Goal: Use online tool/utility: Utilize a website feature to perform a specific function

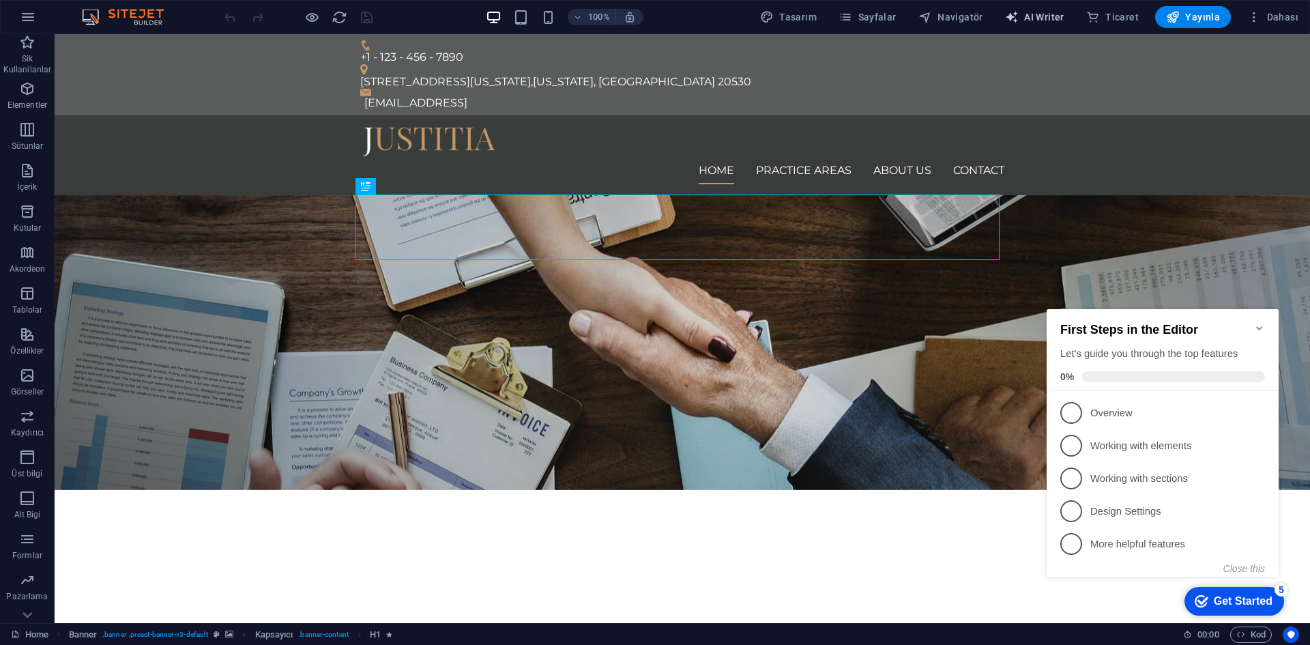
click at [1035, 15] on span "AI Writer" at bounding box center [1034, 17] width 59 height 14
select select "English"
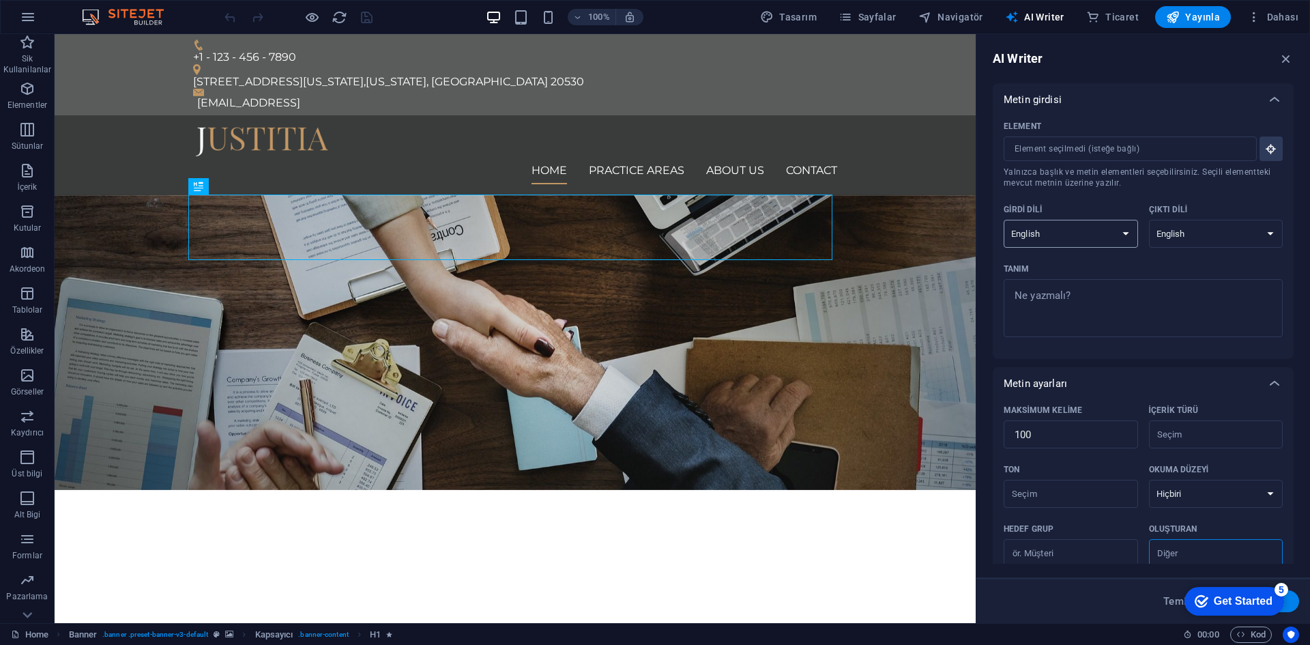
click at [1095, 237] on select "Albanian Arabic Armenian Awadhi Azerbaijani Bashkir Basque Belarusian Bengali B…" at bounding box center [1070, 234] width 134 height 28
click at [1213, 241] on select "Albanian Arabic Armenian Awadhi Azerbaijani Bashkir Basque Belarusian Bengali B…" at bounding box center [1216, 234] width 134 height 28
click at [1044, 346] on div "Element ​ Yalnızca başlık ve metin elementleri seçebilirsiniz. Seçili elementte…" at bounding box center [1142, 232] width 279 height 232
click at [1065, 102] on div "Metin girdisi" at bounding box center [1130, 100] width 254 height 14
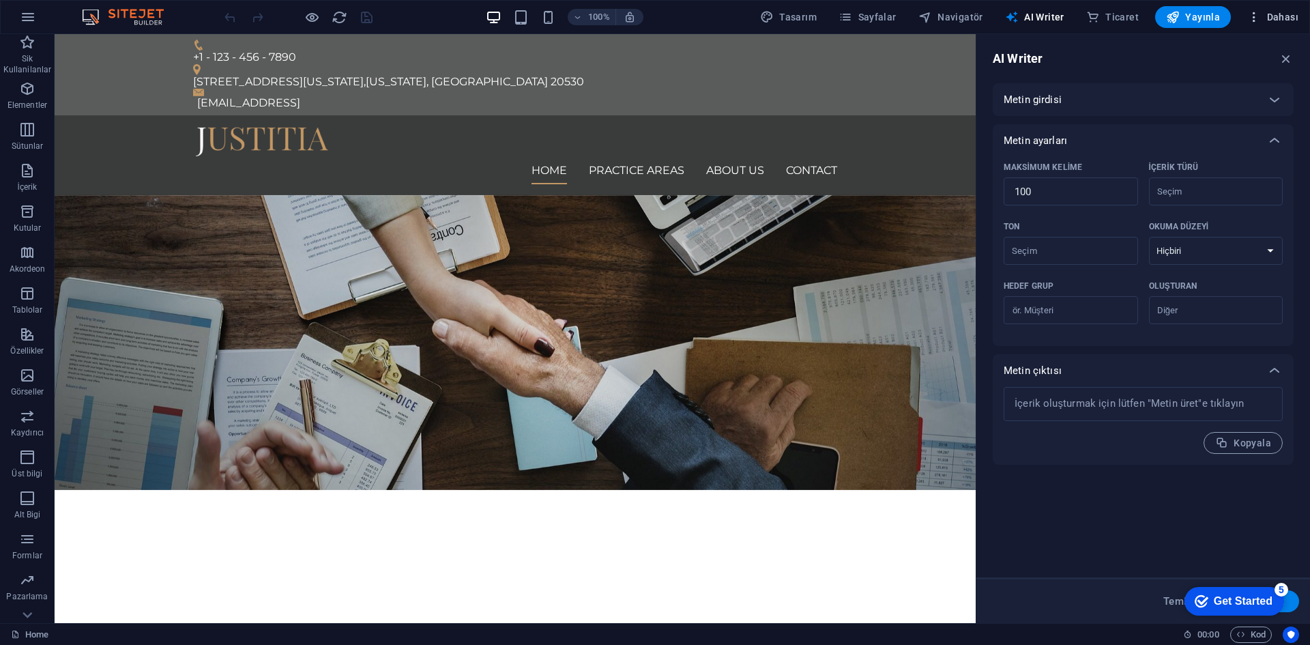
click at [1267, 20] on span "Dahası" at bounding box center [1272, 17] width 51 height 14
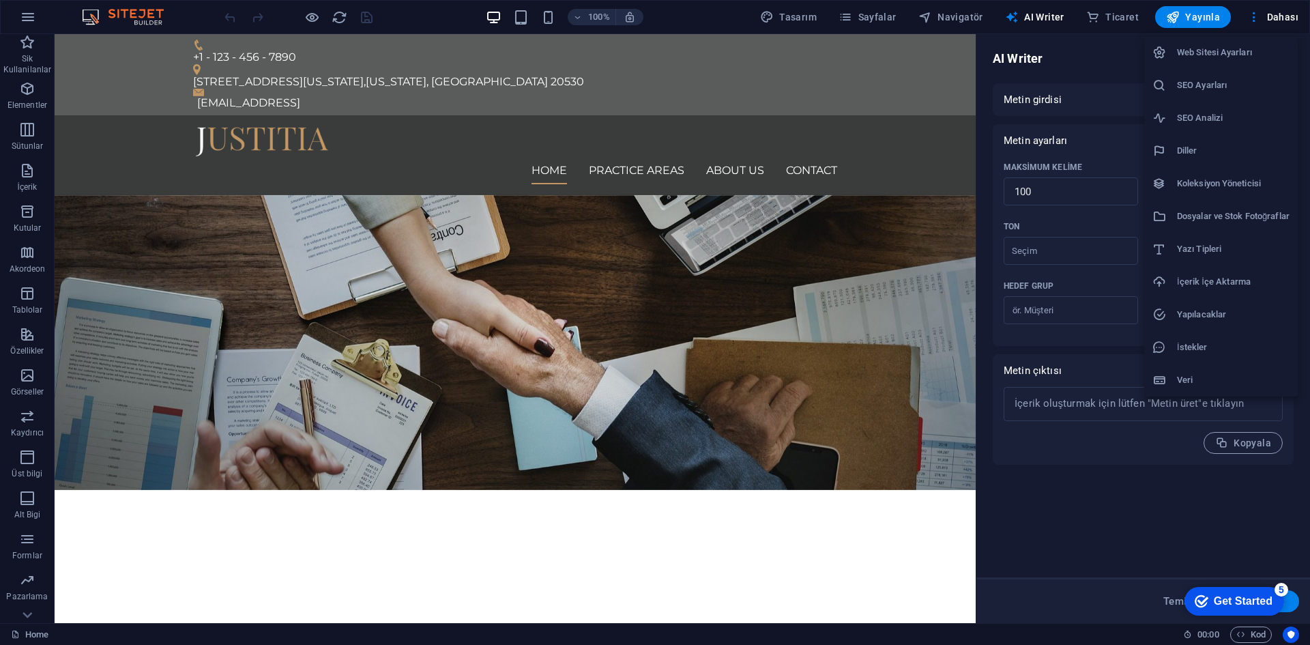
click at [1198, 23] on div at bounding box center [655, 322] width 1310 height 645
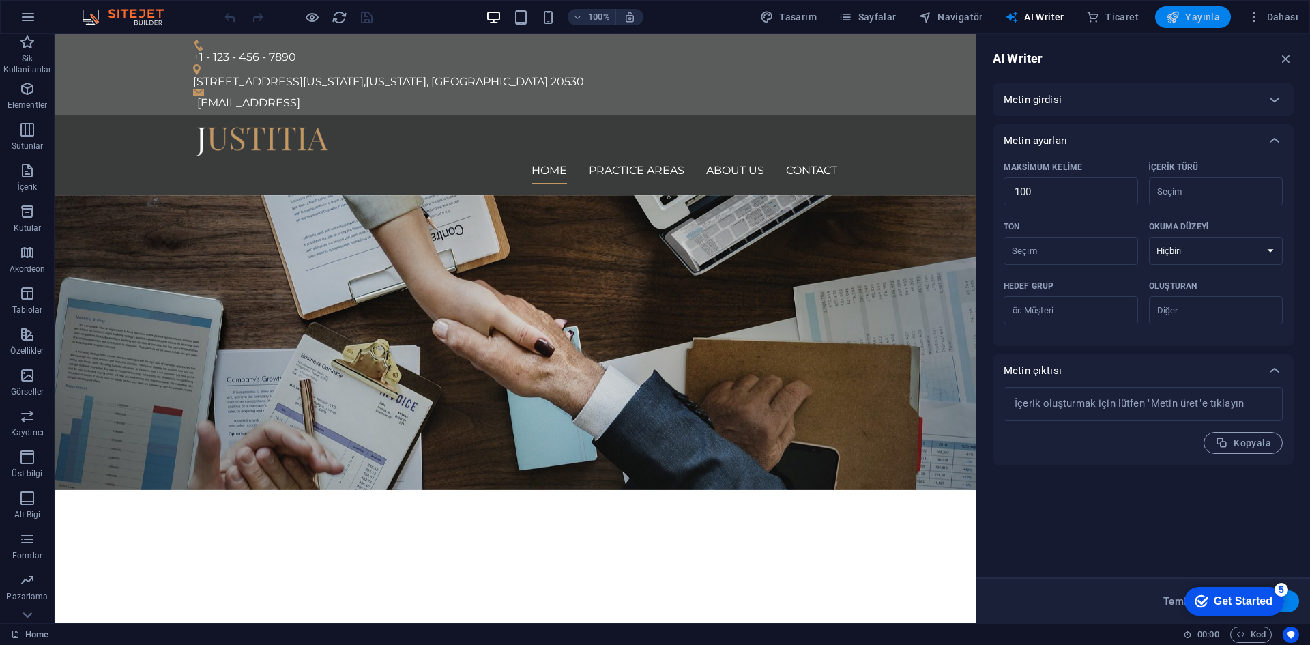
click at [1209, 16] on span "Yayınla" at bounding box center [1193, 17] width 54 height 14
